Goal: Transaction & Acquisition: Purchase product/service

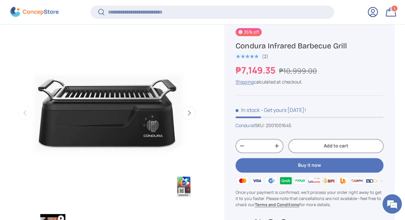
click at [392, 13] on link "Bag 1 1 item" at bounding box center [391, 12] width 14 height 14
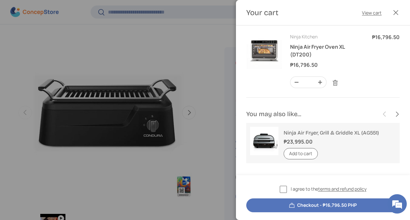
click at [396, 13] on button "Close" at bounding box center [396, 12] width 14 height 14
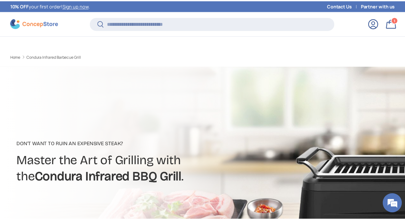
scroll to position [256, 0]
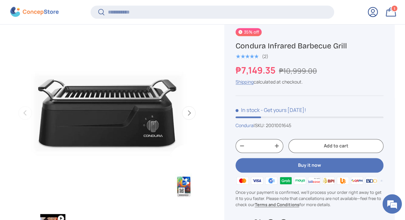
click at [390, 12] on link "Bag 1 1 item" at bounding box center [391, 12] width 14 height 14
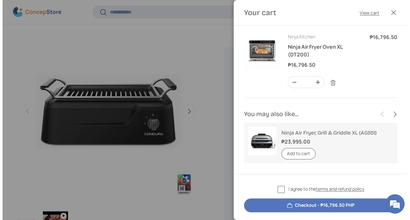
scroll to position [0, 0]
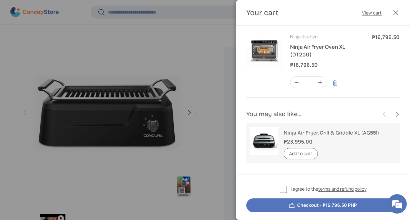
click at [334, 82] on link "Remove" at bounding box center [335, 83] width 12 height 12
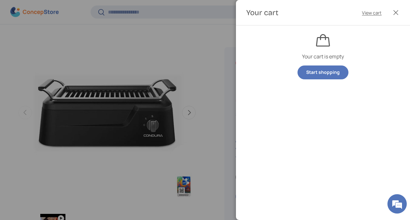
click at [104, 80] on div at bounding box center [205, 110] width 410 height 220
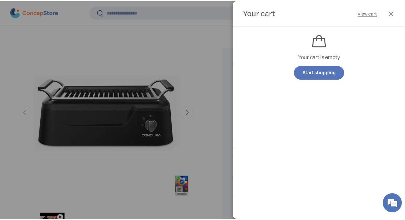
scroll to position [256, 0]
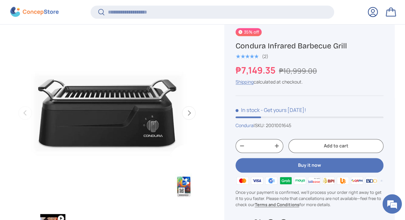
click at [31, 11] on img at bounding box center [34, 12] width 48 height 10
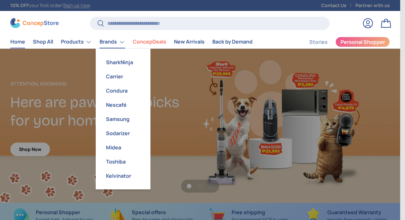
click at [108, 44] on link "Brands" at bounding box center [112, 41] width 25 height 13
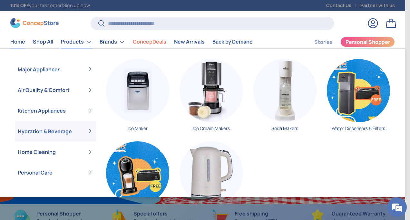
scroll to position [0, 405]
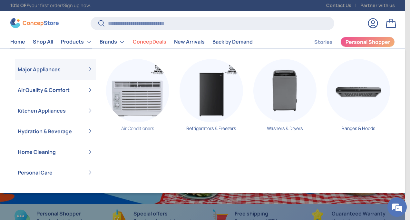
click at [133, 99] on img "Primary" at bounding box center [137, 90] width 63 height 63
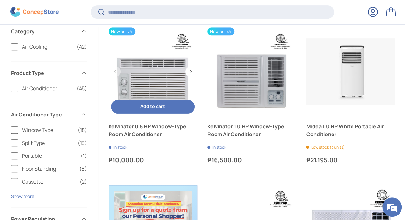
click at [155, 77] on link "Kelvinator 0.5 HP Window-Type Room Air Conditioner" at bounding box center [153, 71] width 89 height 89
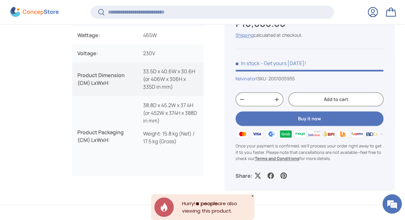
scroll to position [514, 0]
